Goal: Task Accomplishment & Management: Manage account settings

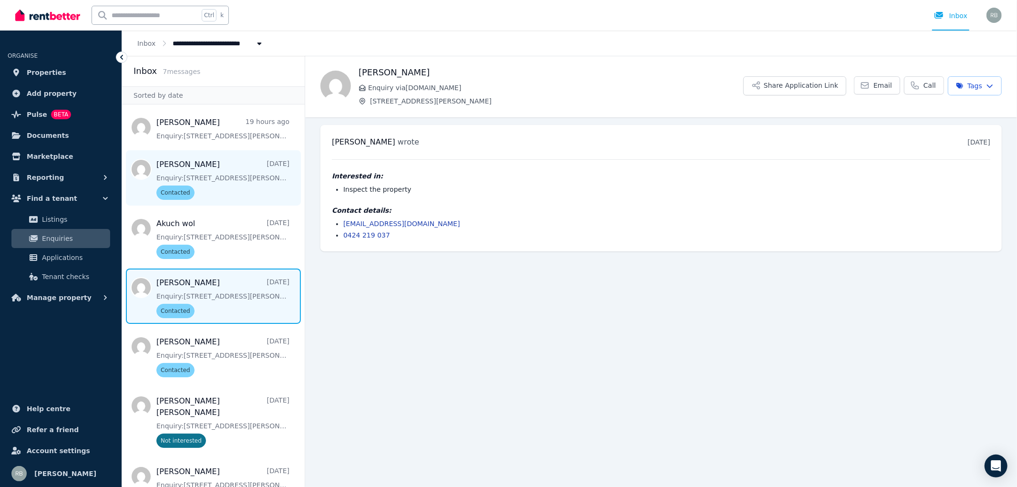
scroll to position [18, 0]
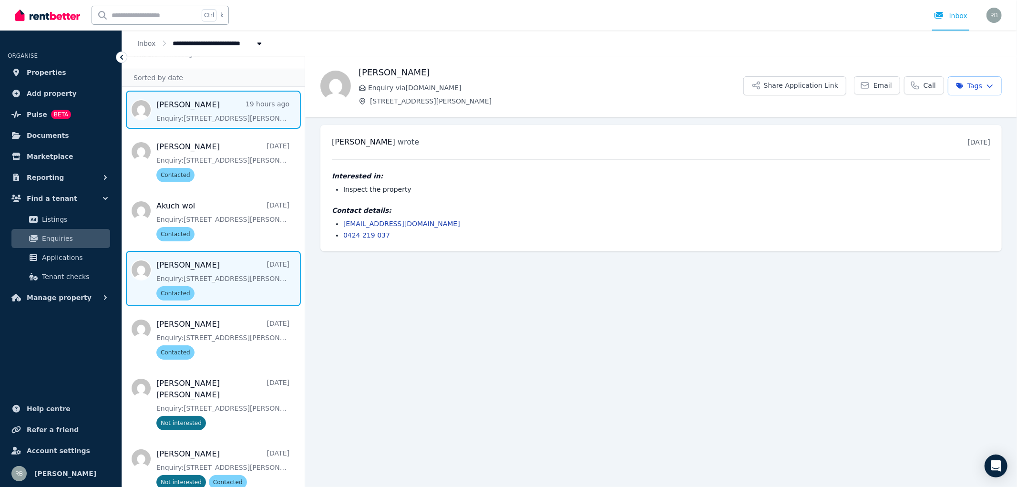
click at [217, 118] on span "Message list" at bounding box center [213, 110] width 183 height 38
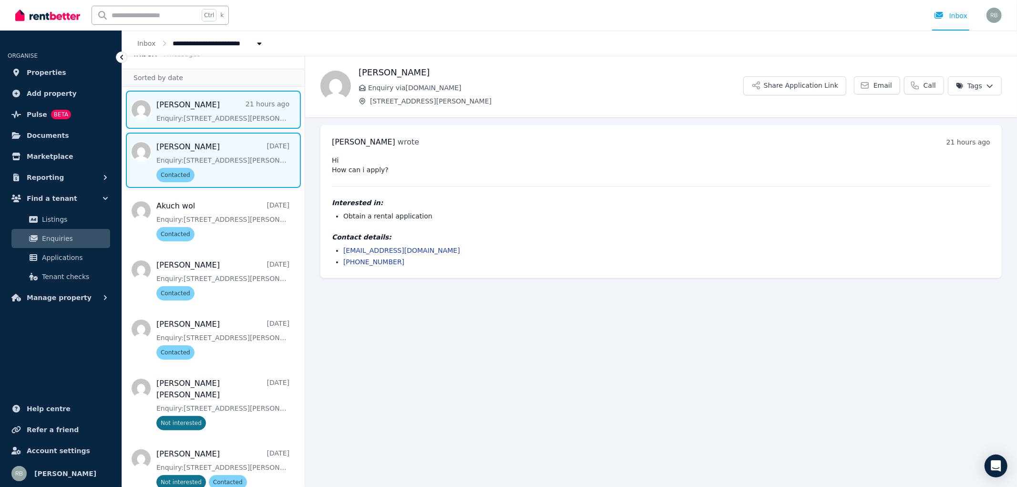
click at [208, 159] on span "Message list" at bounding box center [213, 160] width 183 height 55
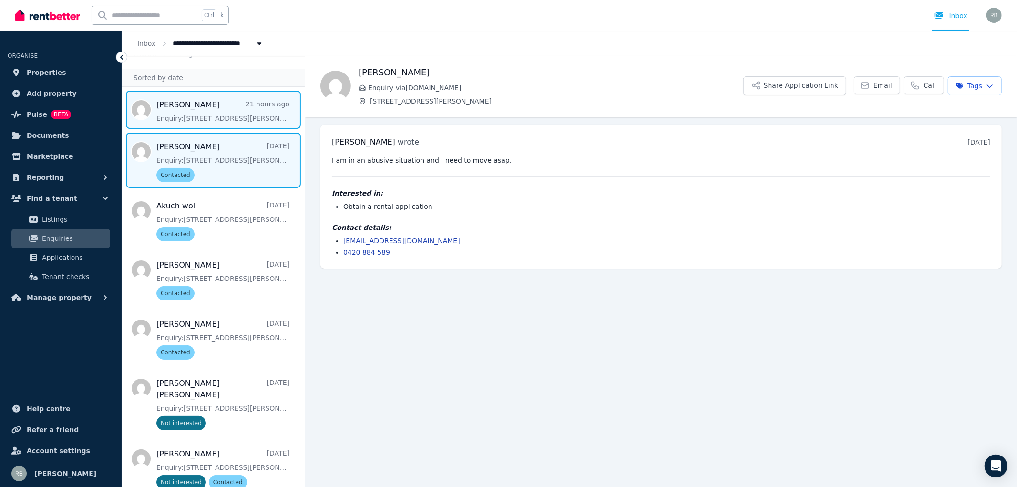
click at [206, 111] on span "Message list" at bounding box center [213, 110] width 183 height 38
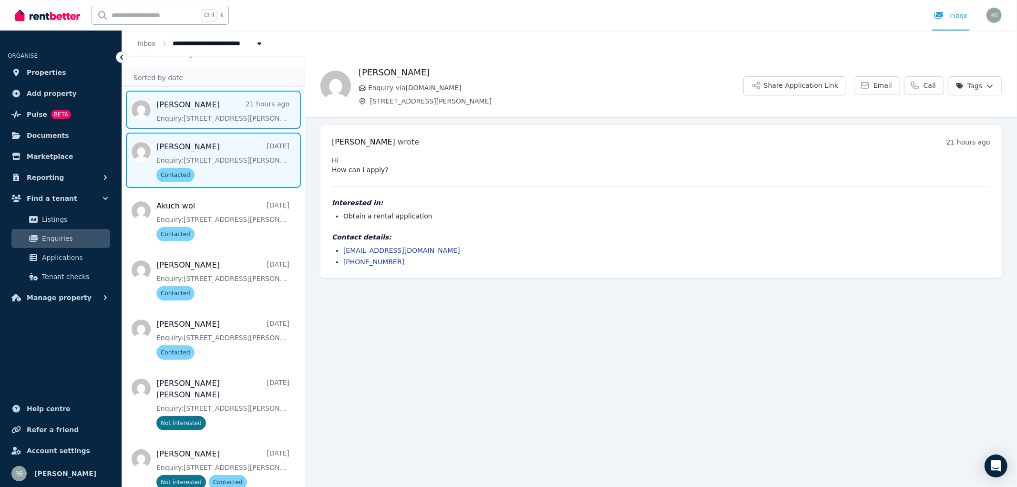
click at [218, 167] on span "Message list" at bounding box center [213, 160] width 183 height 55
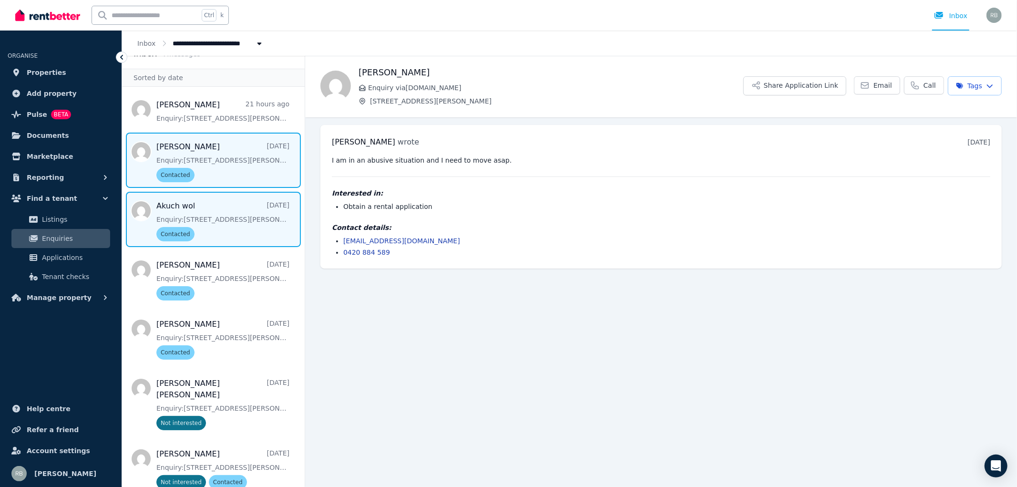
click at [227, 222] on span "Message list" at bounding box center [213, 219] width 183 height 55
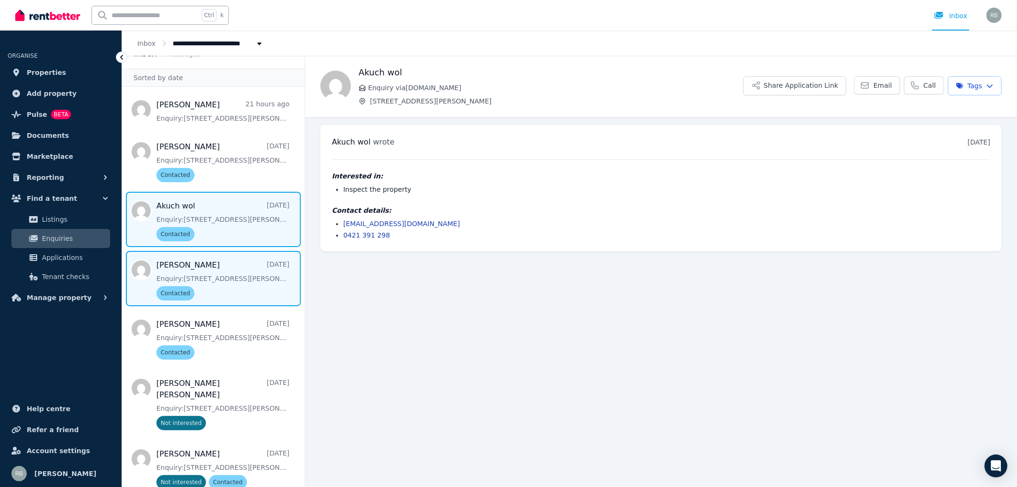
click at [218, 276] on span "Message list" at bounding box center [213, 278] width 183 height 55
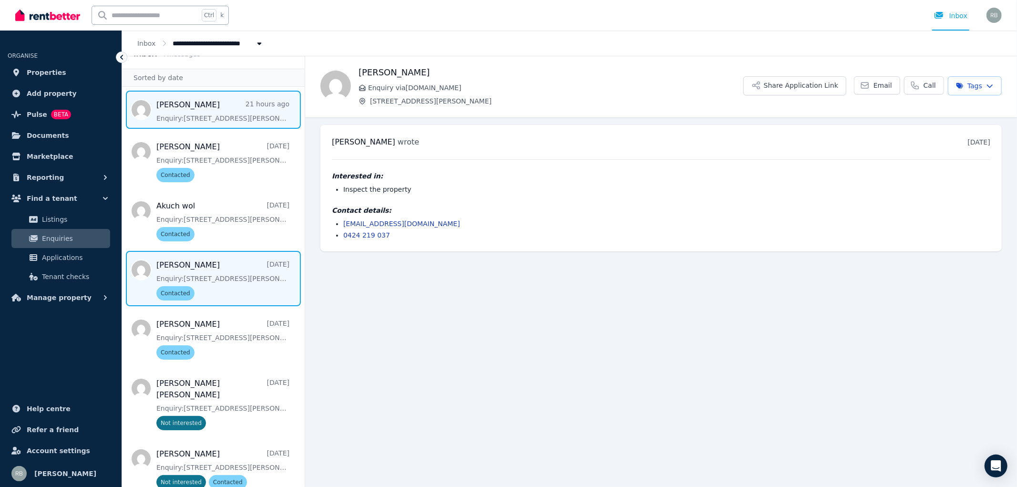
click at [206, 113] on span "Message list" at bounding box center [213, 110] width 183 height 38
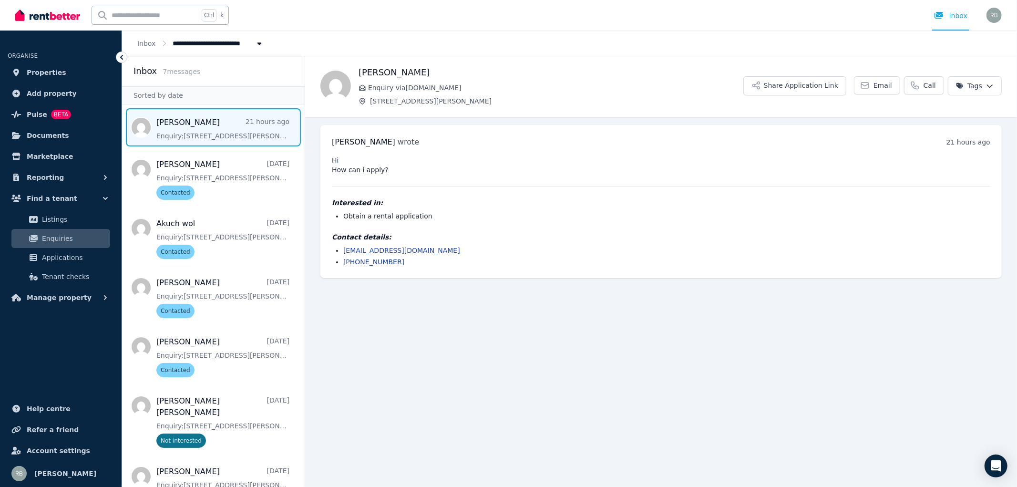
click at [991, 86] on html "**********" at bounding box center [508, 243] width 1017 height 487
click at [918, 141] on label "Contacted" at bounding box center [916, 143] width 34 height 10
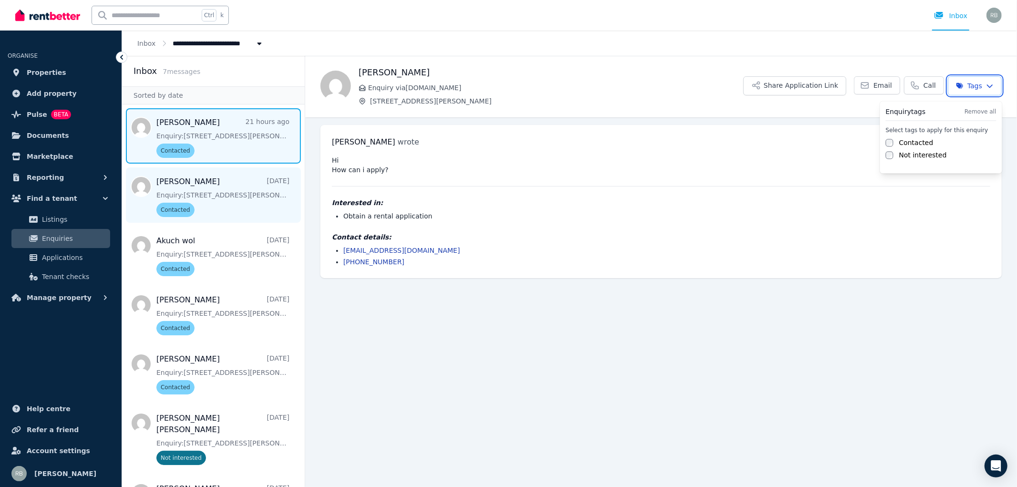
click at [222, 189] on html "**********" at bounding box center [508, 243] width 1017 height 487
